Goal: Ask a question

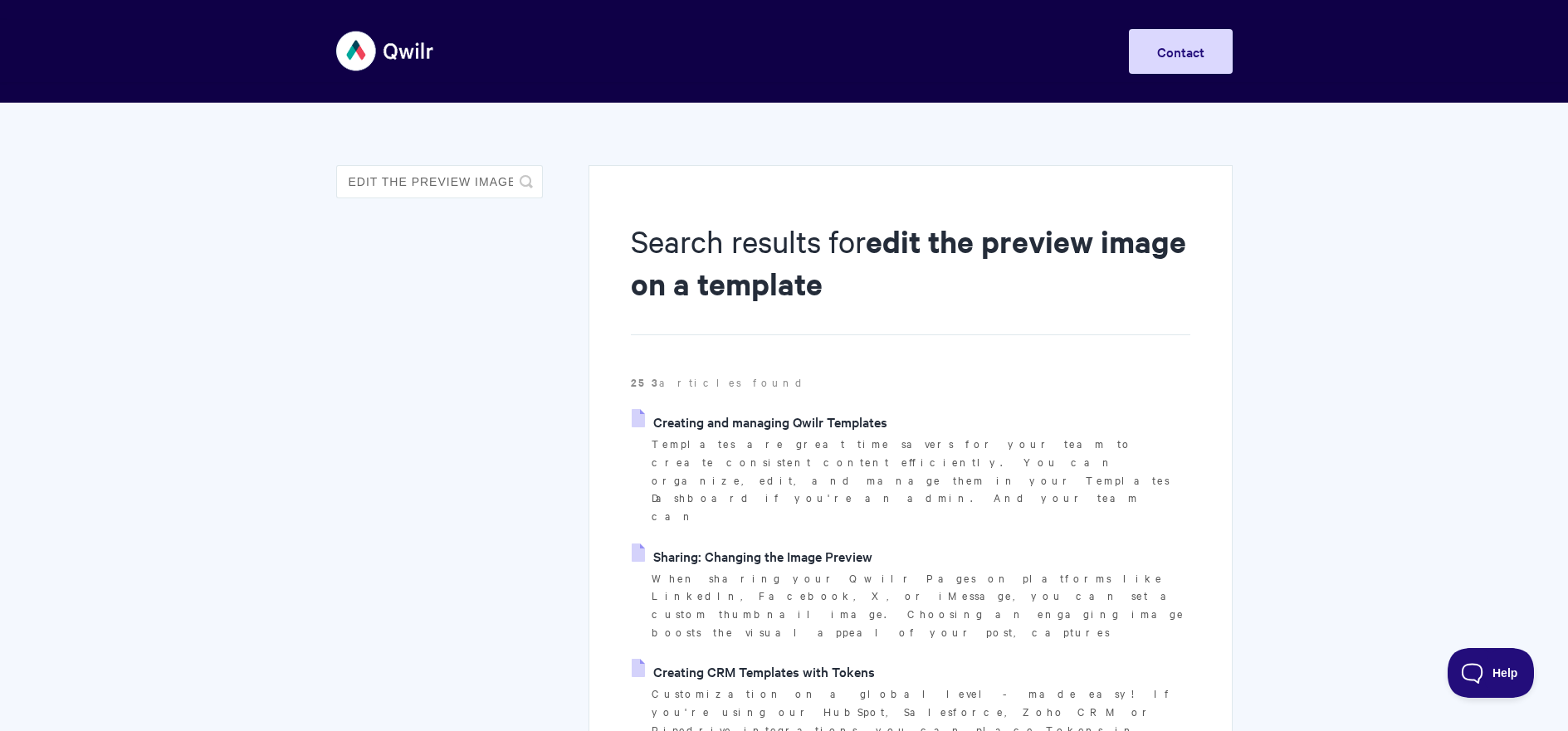
click at [364, 54] on img at bounding box center [385, 51] width 99 height 62
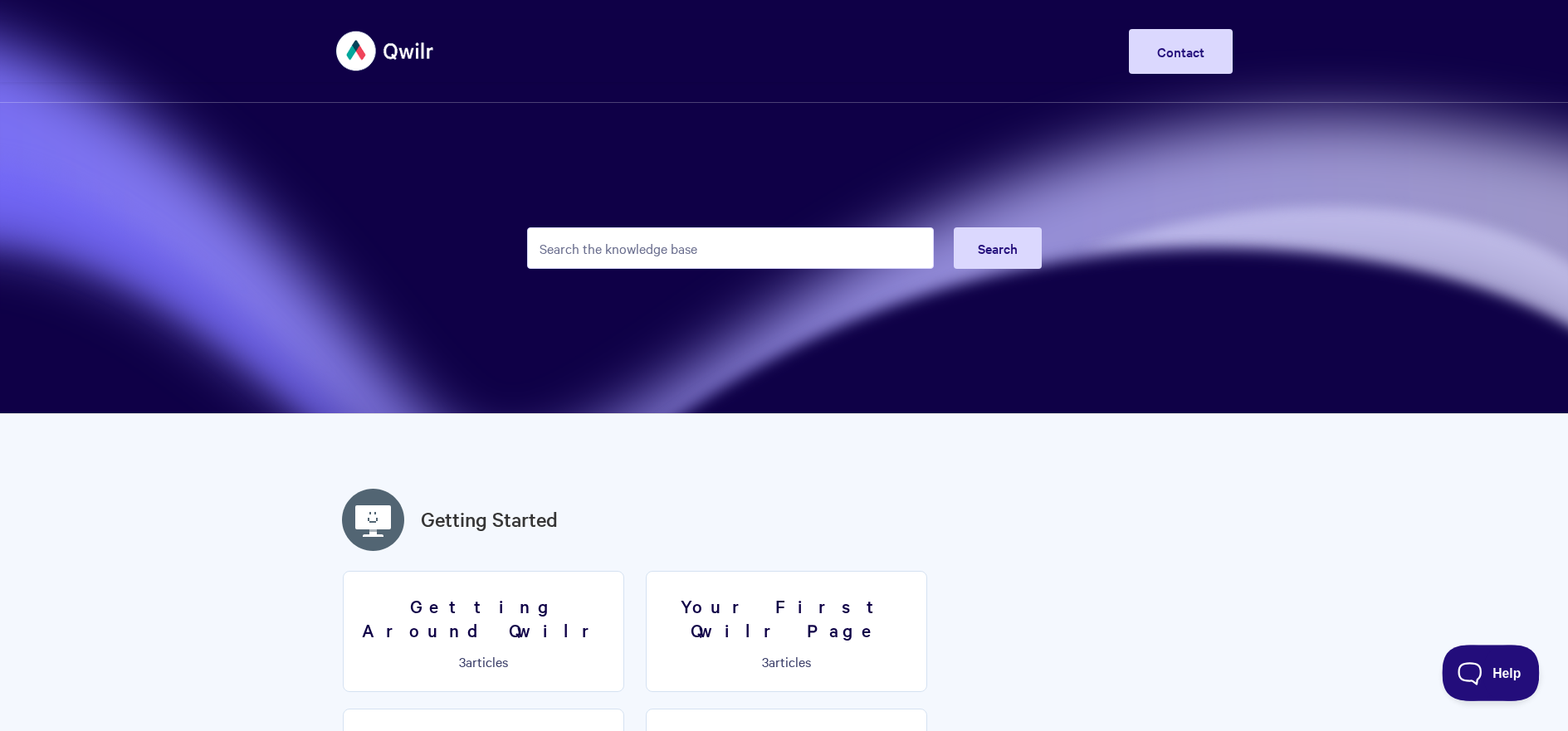
click at [1483, 665] on span "Help" at bounding box center [1485, 670] width 86 height 12
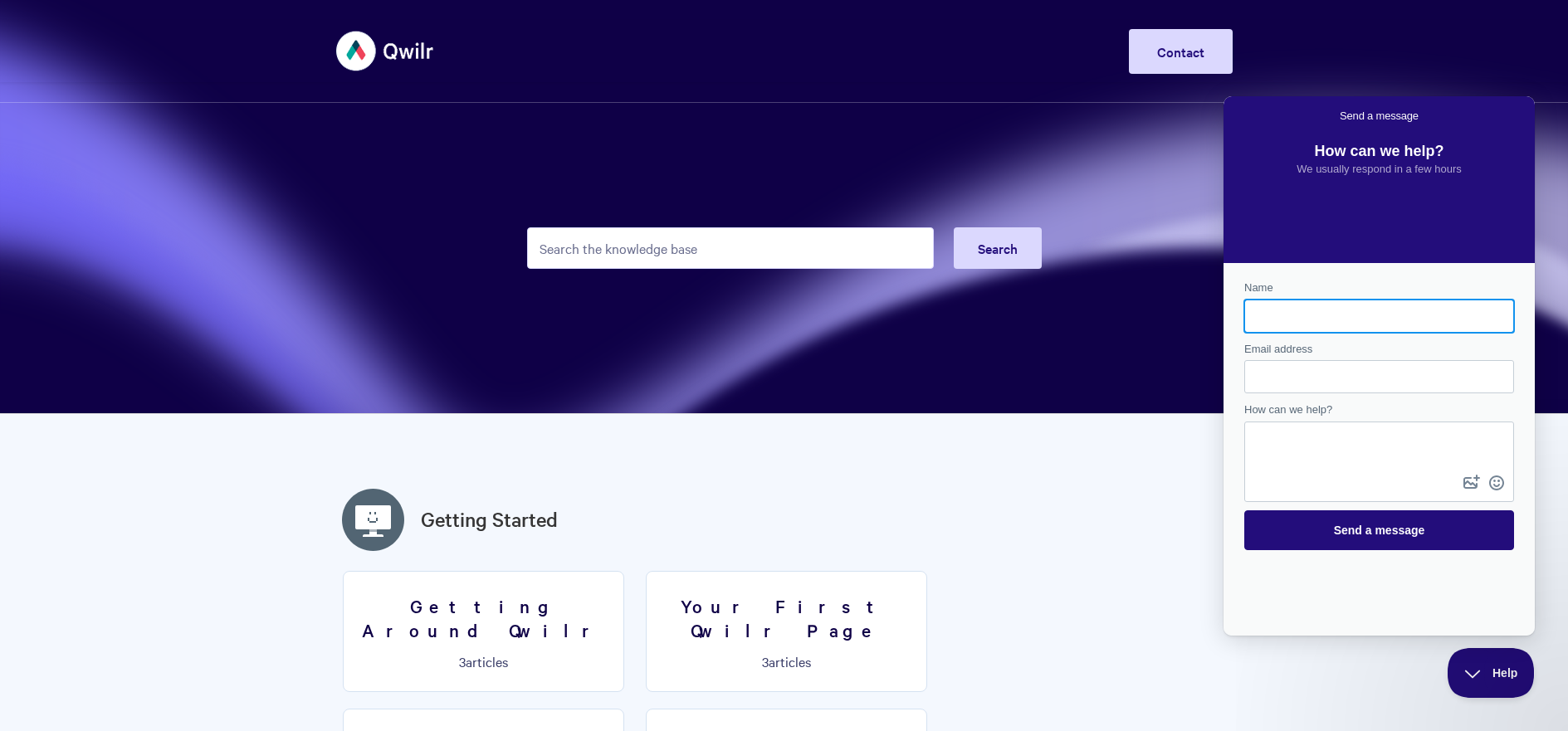
click at [1361, 322] on input "Name" at bounding box center [1379, 316] width 243 height 30
type input "[PERSON_NAME]"
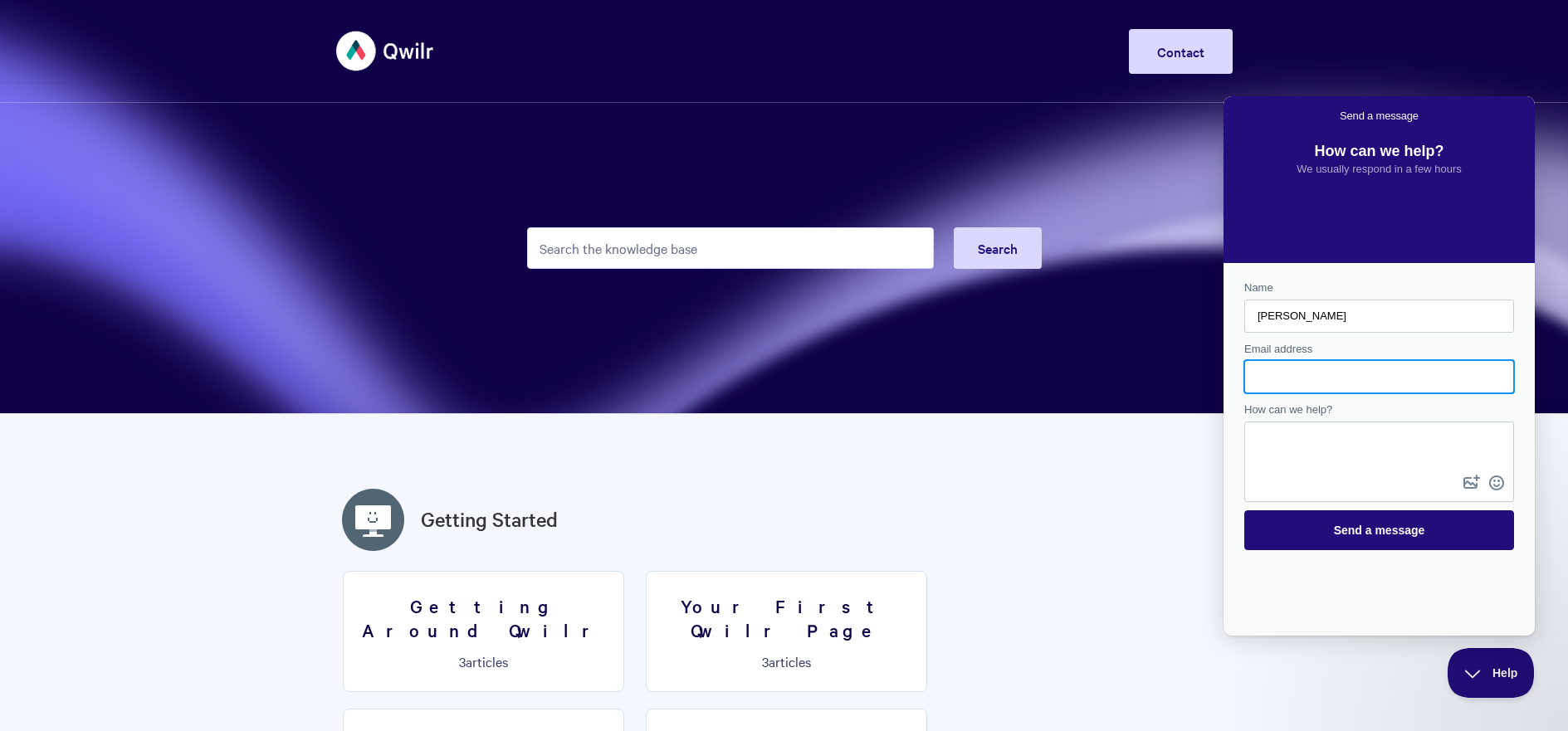
click at [1357, 384] on input "Email address" at bounding box center [1379, 377] width 243 height 30
type input "[EMAIL_ADDRESS][PERSON_NAME][DOMAIN_NAME]"
click at [1279, 444] on textarea "How can we help?" at bounding box center [1379, 448] width 266 height 48
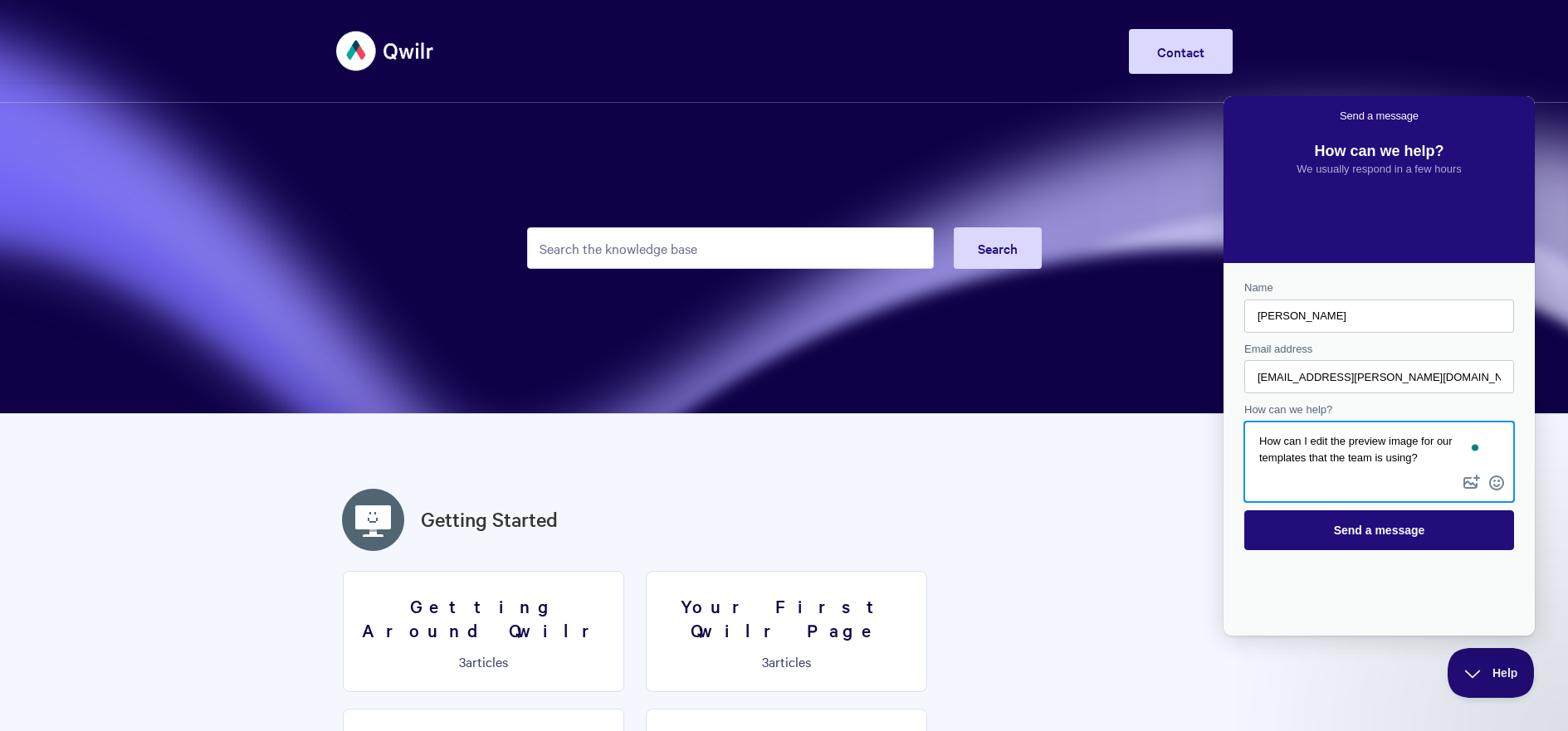
type textarea "How can I edit the preview image for our templates that the team is using?"
